Goal: Information Seeking & Learning: Learn about a topic

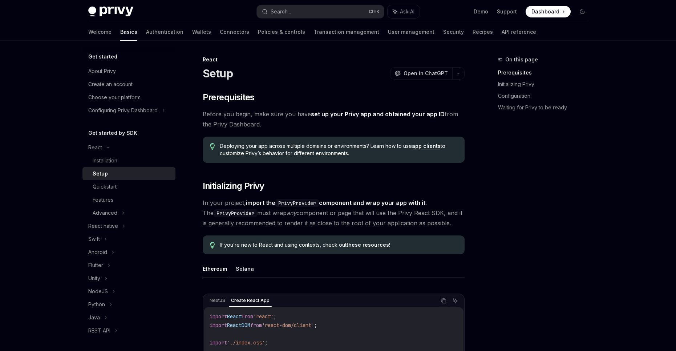
click at [297, 127] on span "Before you begin, make sure you have set up your Privy app and obtained your ap…" at bounding box center [334, 119] width 262 height 20
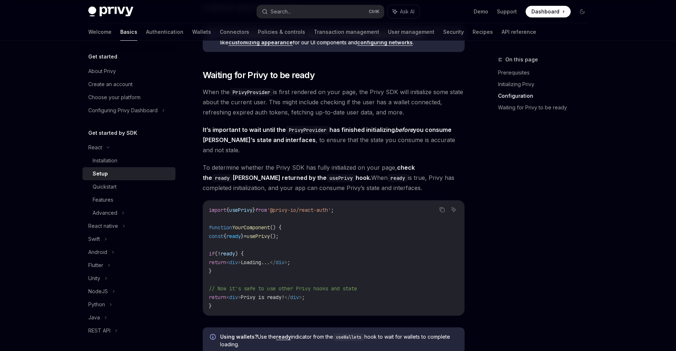
scroll to position [727, 0]
click at [137, 215] on div "Advanced" at bounding box center [128, 212] width 93 height 13
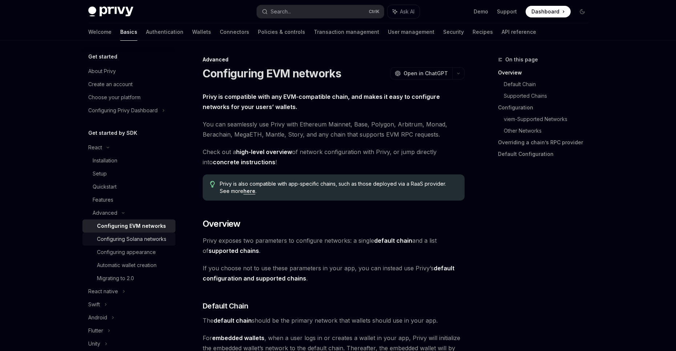
click at [134, 243] on div "Configuring Solana networks" at bounding box center [131, 239] width 69 height 9
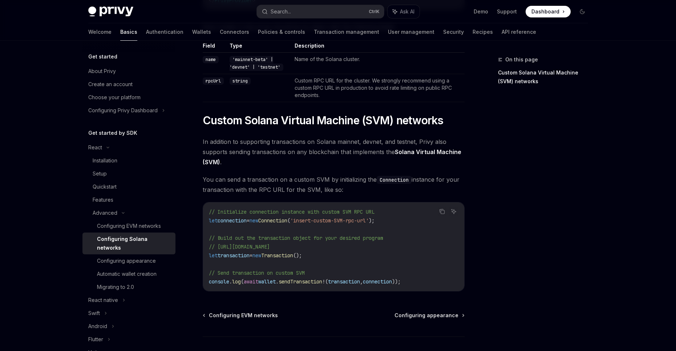
scroll to position [276, 0]
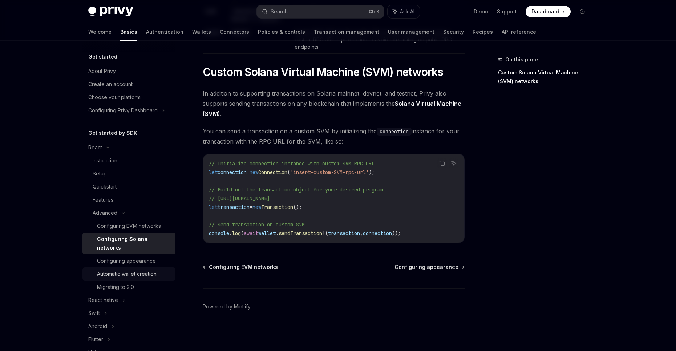
click at [142, 274] on div "Automatic wallet creation" at bounding box center [127, 274] width 60 height 9
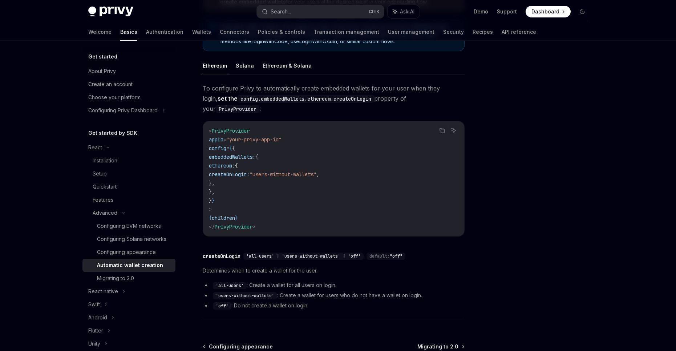
scroll to position [114, 0]
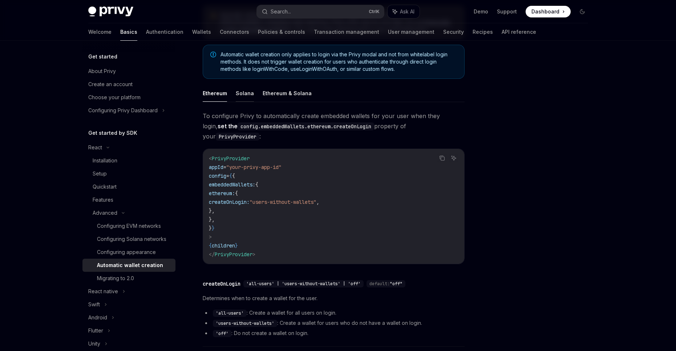
click at [236, 96] on button "Solana" at bounding box center [245, 93] width 18 height 17
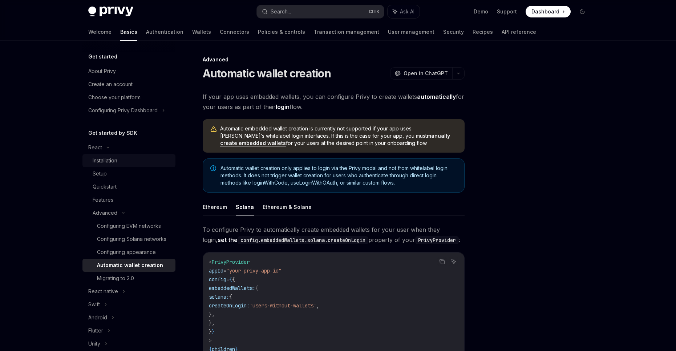
click at [125, 164] on div "Installation" at bounding box center [132, 160] width 78 height 9
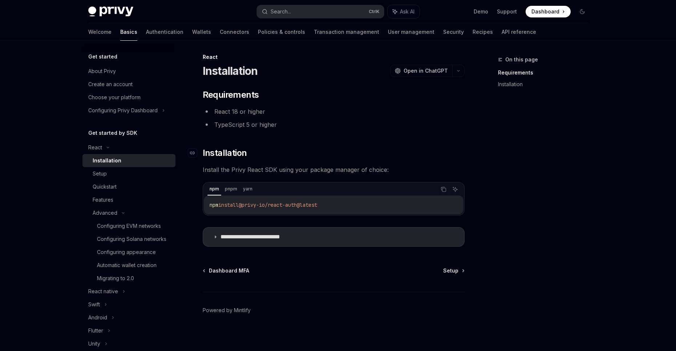
scroll to position [6, 0]
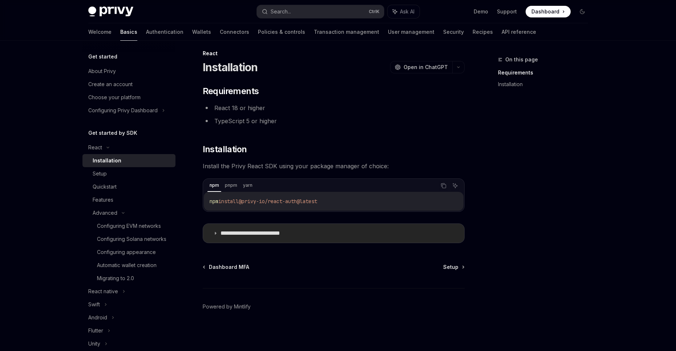
click at [214, 231] on summary "**********" at bounding box center [333, 233] width 261 height 19
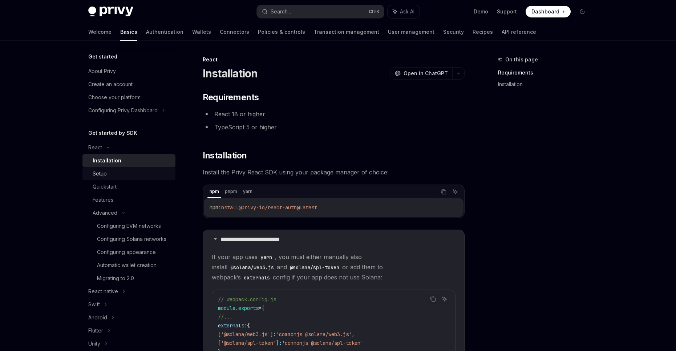
click at [138, 172] on div "Setup" at bounding box center [132, 173] width 78 height 9
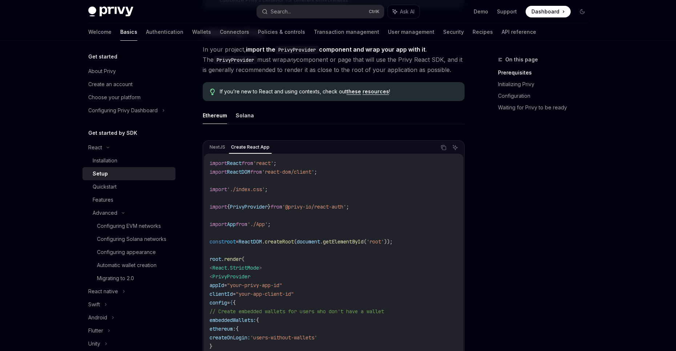
scroll to position [194, 0]
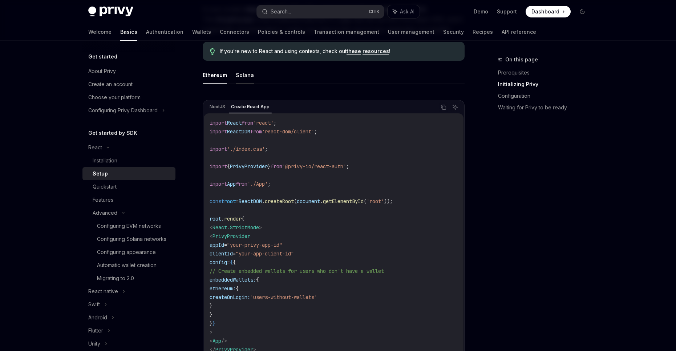
click at [237, 73] on button "Solana" at bounding box center [245, 74] width 18 height 17
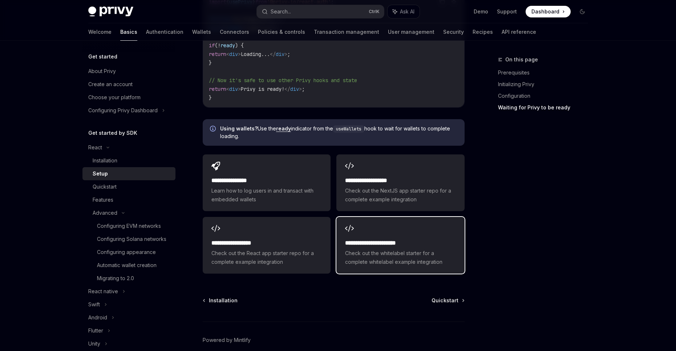
scroll to position [969, 0]
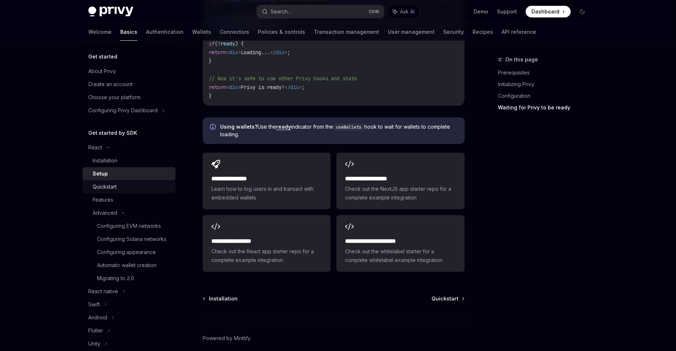
click at [142, 184] on div "Quickstart" at bounding box center [132, 186] width 78 height 9
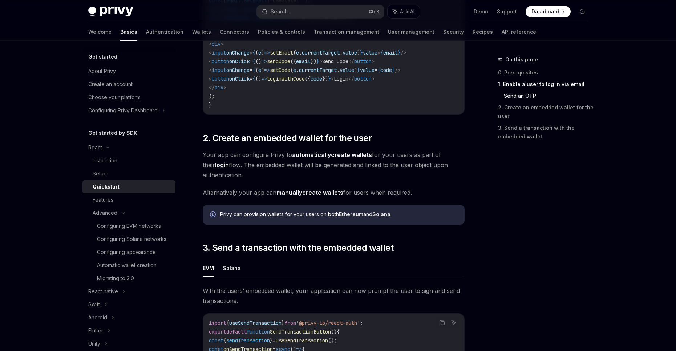
scroll to position [630, 0]
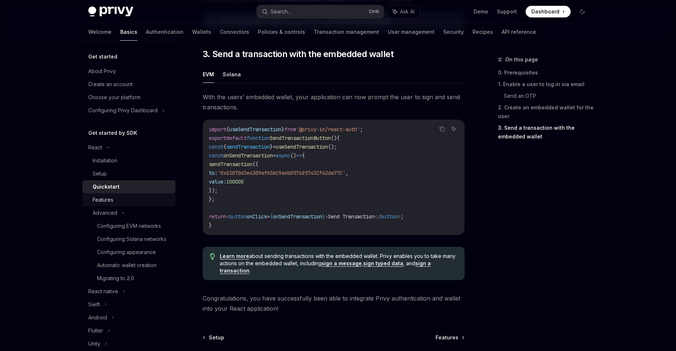
click at [145, 198] on div "Features" at bounding box center [132, 199] width 78 height 9
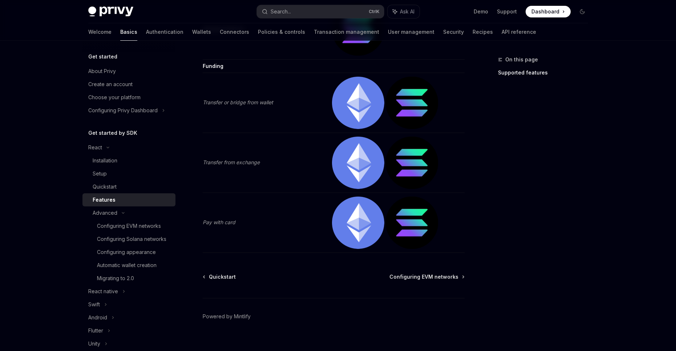
scroll to position [1520, 0]
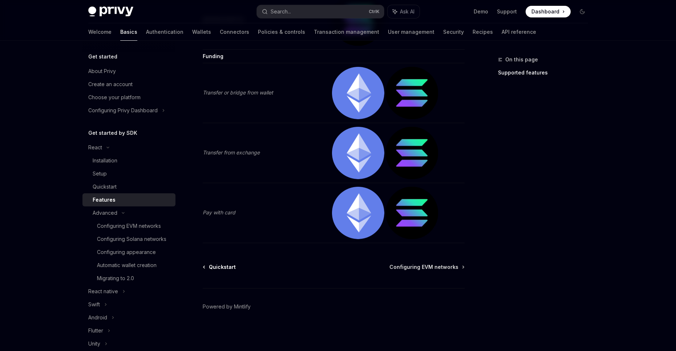
click at [231, 269] on span "Quickstart" at bounding box center [222, 266] width 27 height 7
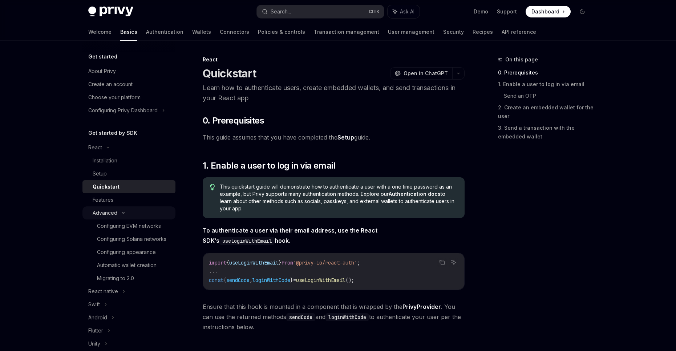
click at [142, 208] on div "Advanced" at bounding box center [128, 212] width 93 height 13
click at [136, 216] on div "Advanced" at bounding box center [128, 212] width 93 height 13
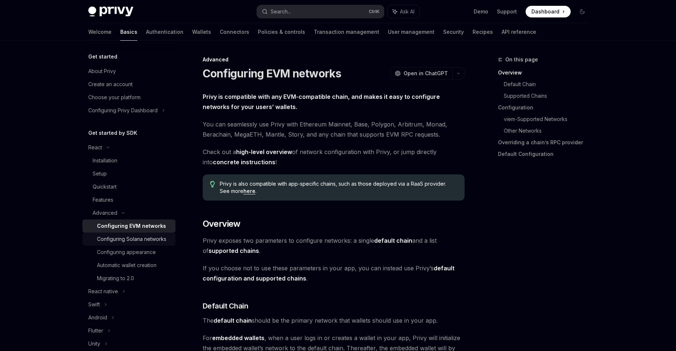
click at [140, 240] on div "Configuring Solana networks" at bounding box center [131, 239] width 69 height 9
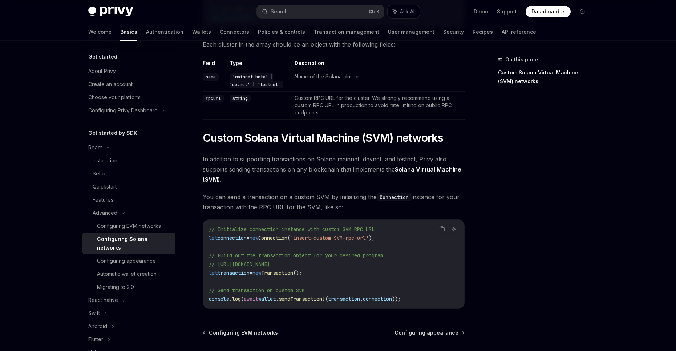
scroll to position [242, 0]
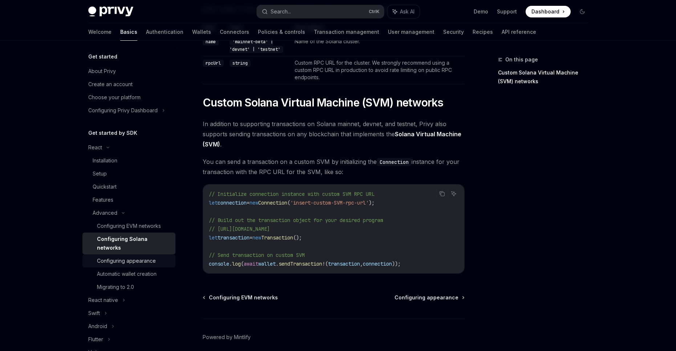
click at [153, 259] on div "Configuring appearance" at bounding box center [126, 261] width 59 height 9
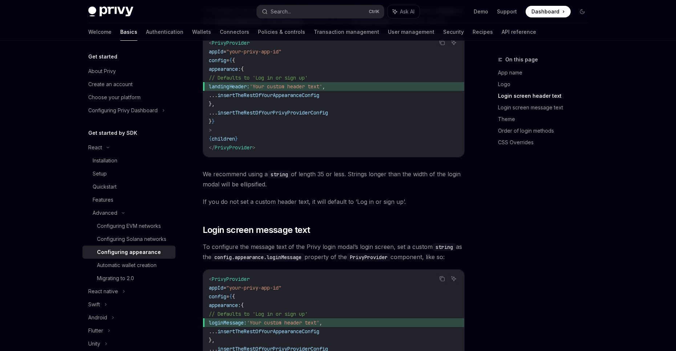
scroll to position [630, 0]
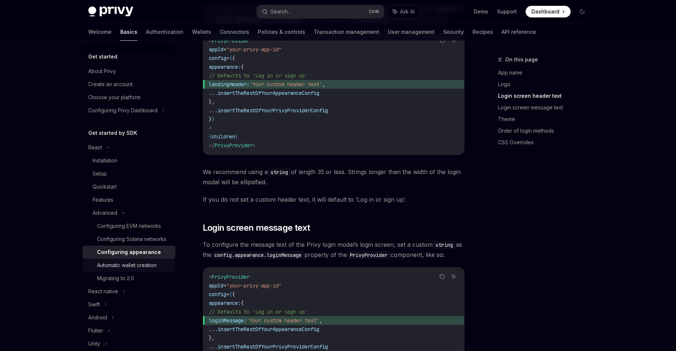
click at [152, 270] on div "Automatic wallet creation" at bounding box center [127, 265] width 60 height 9
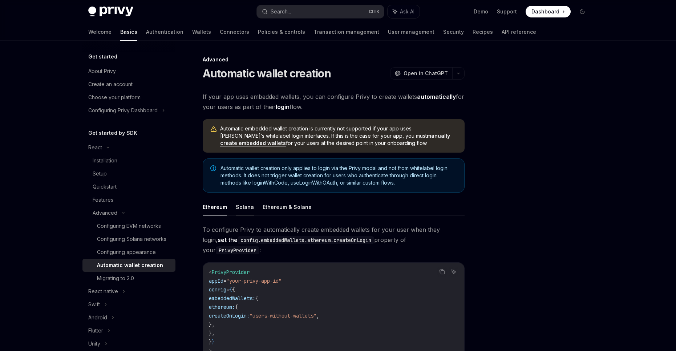
drag, startPoint x: 253, startPoint y: 210, endPoint x: 249, endPoint y: 209, distance: 4.5
click at [252, 210] on ul "Ethereum Solana Ethereum & Solana" at bounding box center [334, 206] width 262 height 17
click at [249, 209] on button "Solana" at bounding box center [245, 206] width 18 height 17
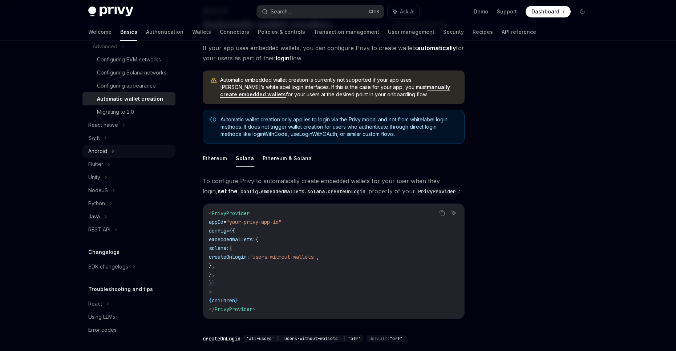
scroll to position [175, 0]
click at [124, 116] on div "Migrating to 2.0" at bounding box center [115, 112] width 37 height 9
type textarea "*"
